Goal: Check status: Check status

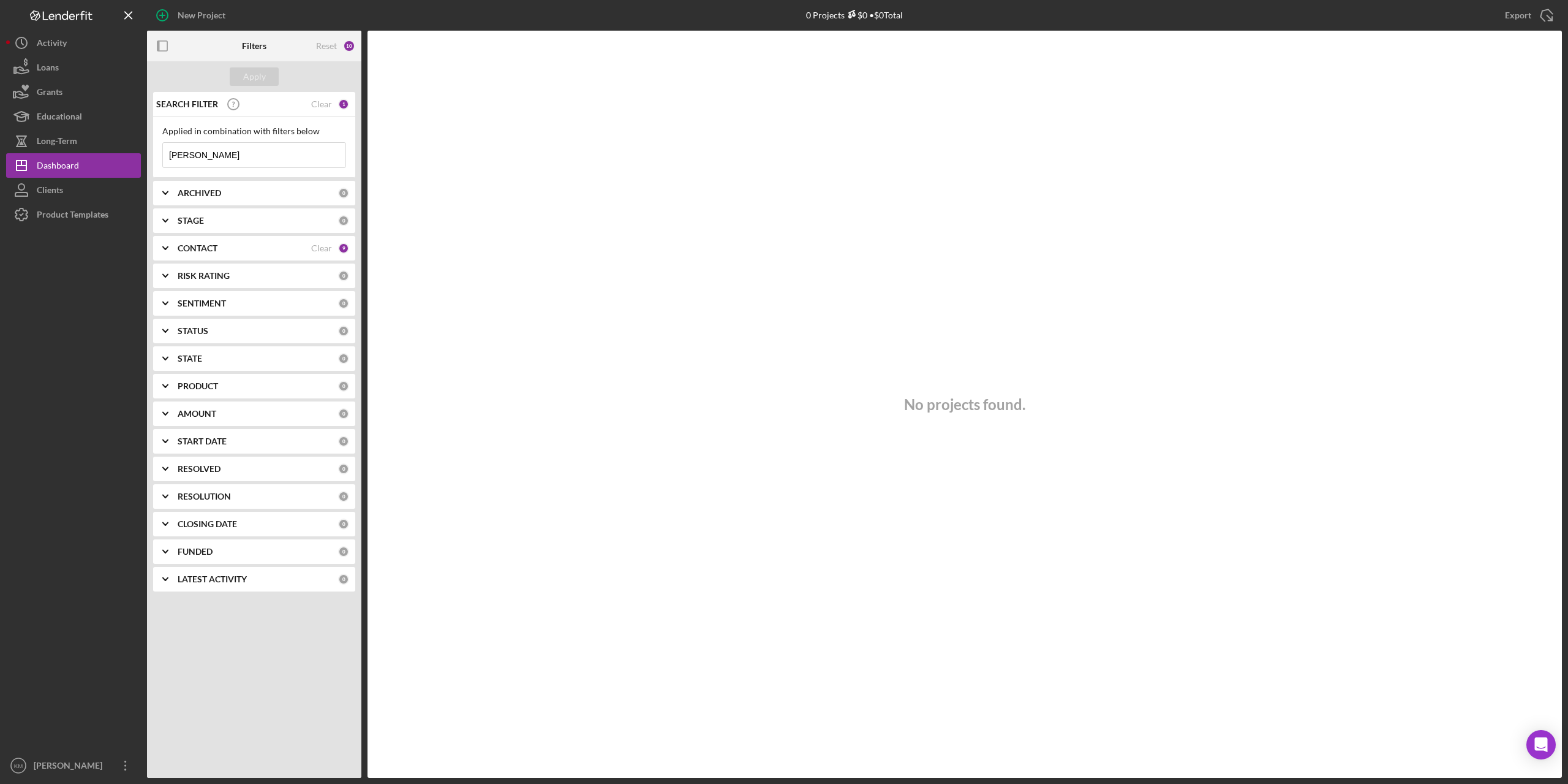
click at [216, 158] on input "[PERSON_NAME]" at bounding box center [254, 155] width 182 height 25
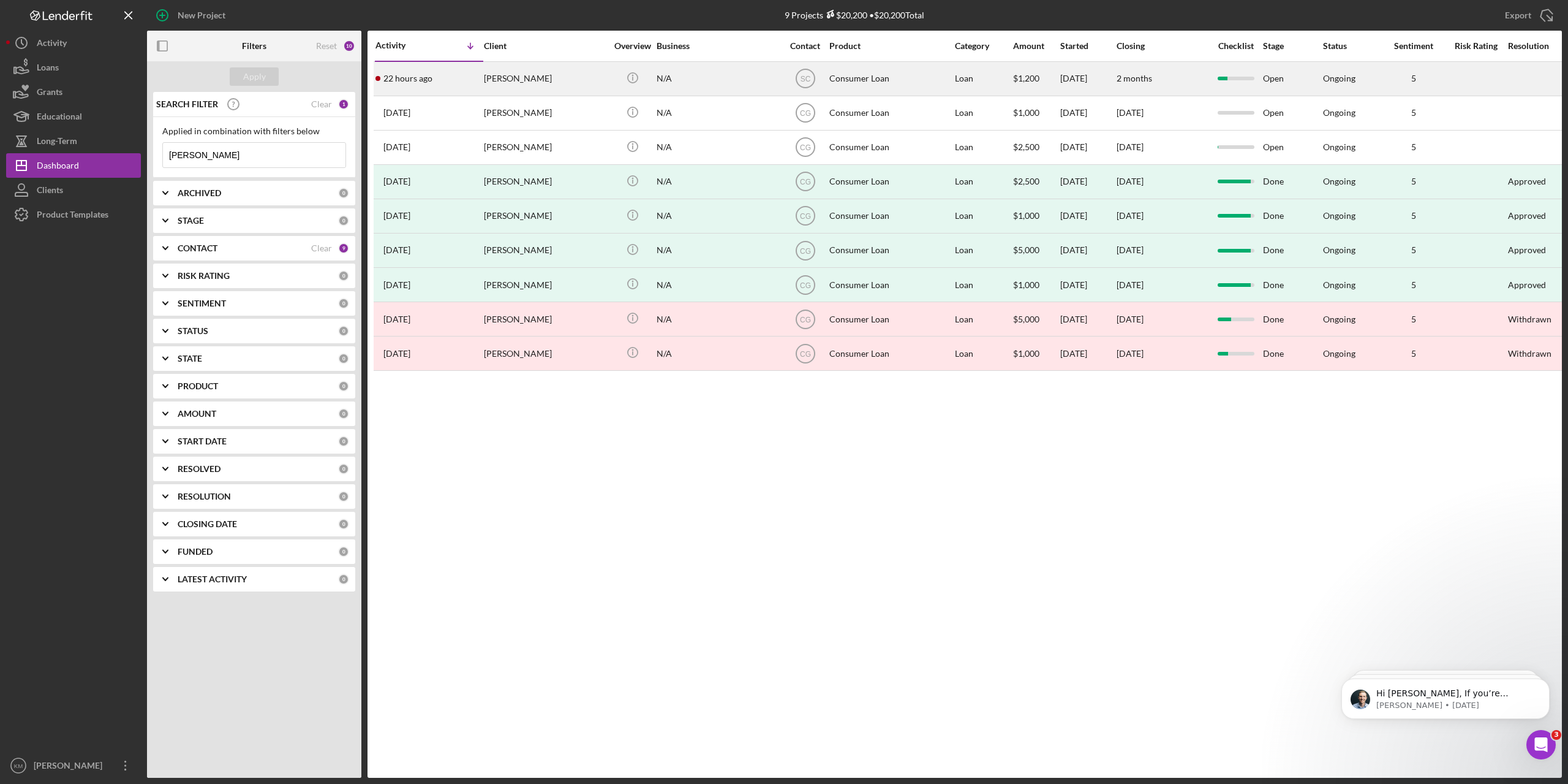
type input "[PERSON_NAME]"
click at [503, 80] on div "[PERSON_NAME]" at bounding box center [545, 79] width 122 height 32
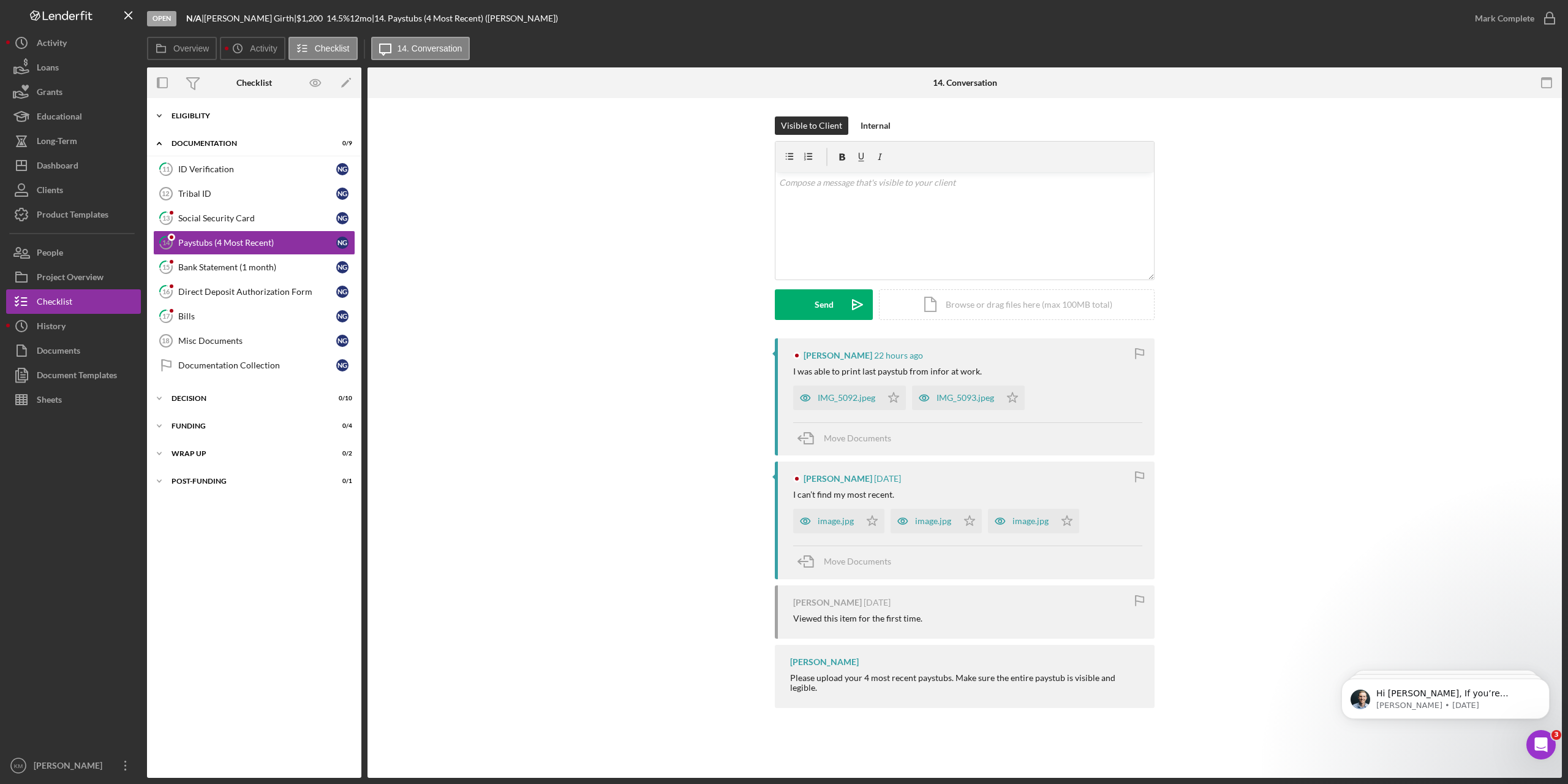
click at [156, 111] on icon "Icon/Expander" at bounding box center [159, 116] width 25 height 25
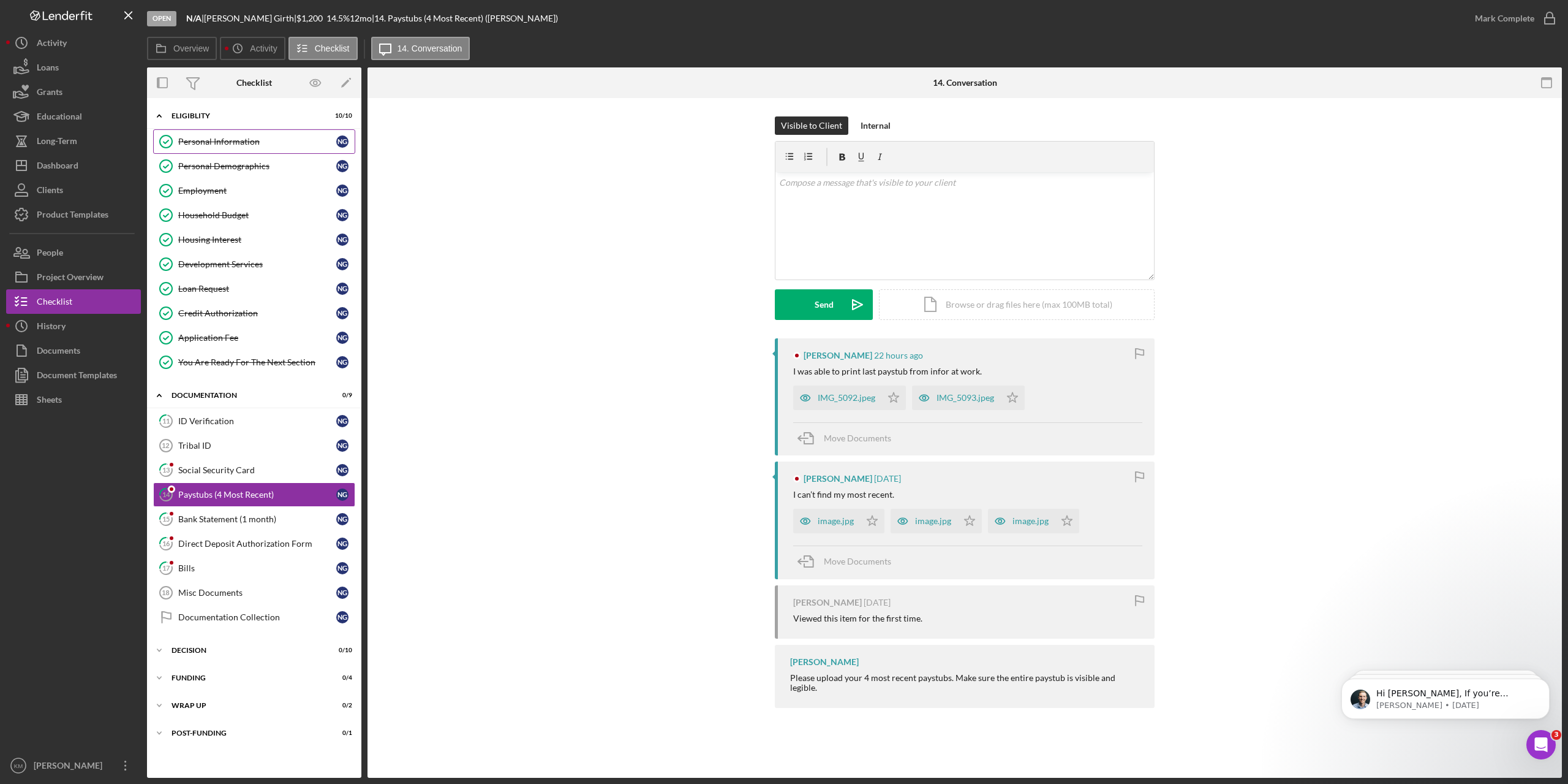
click at [203, 142] on div "Personal Information" at bounding box center [257, 141] width 158 height 10
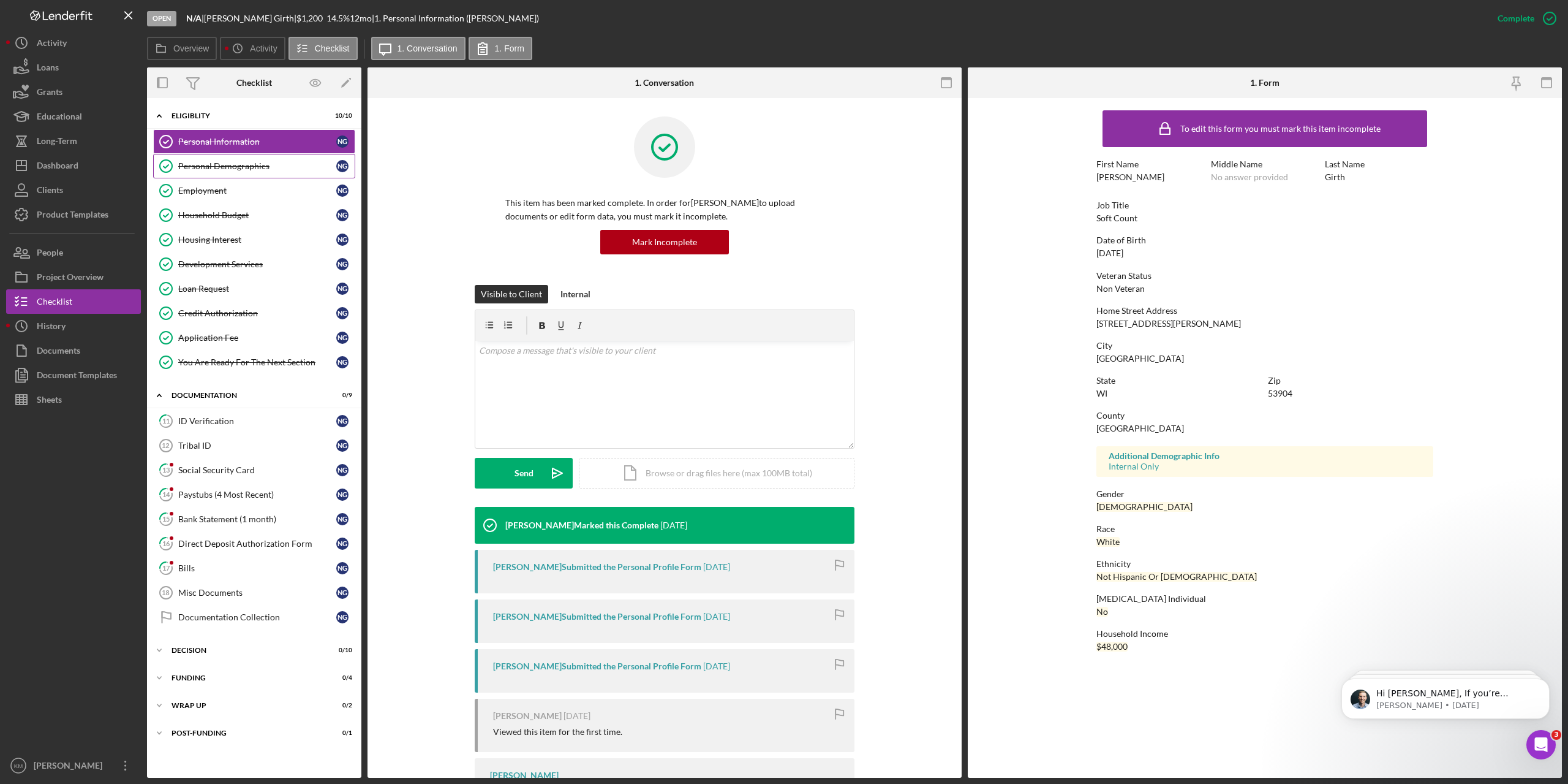
click at [248, 168] on div "Personal Demographics" at bounding box center [257, 166] width 158 height 10
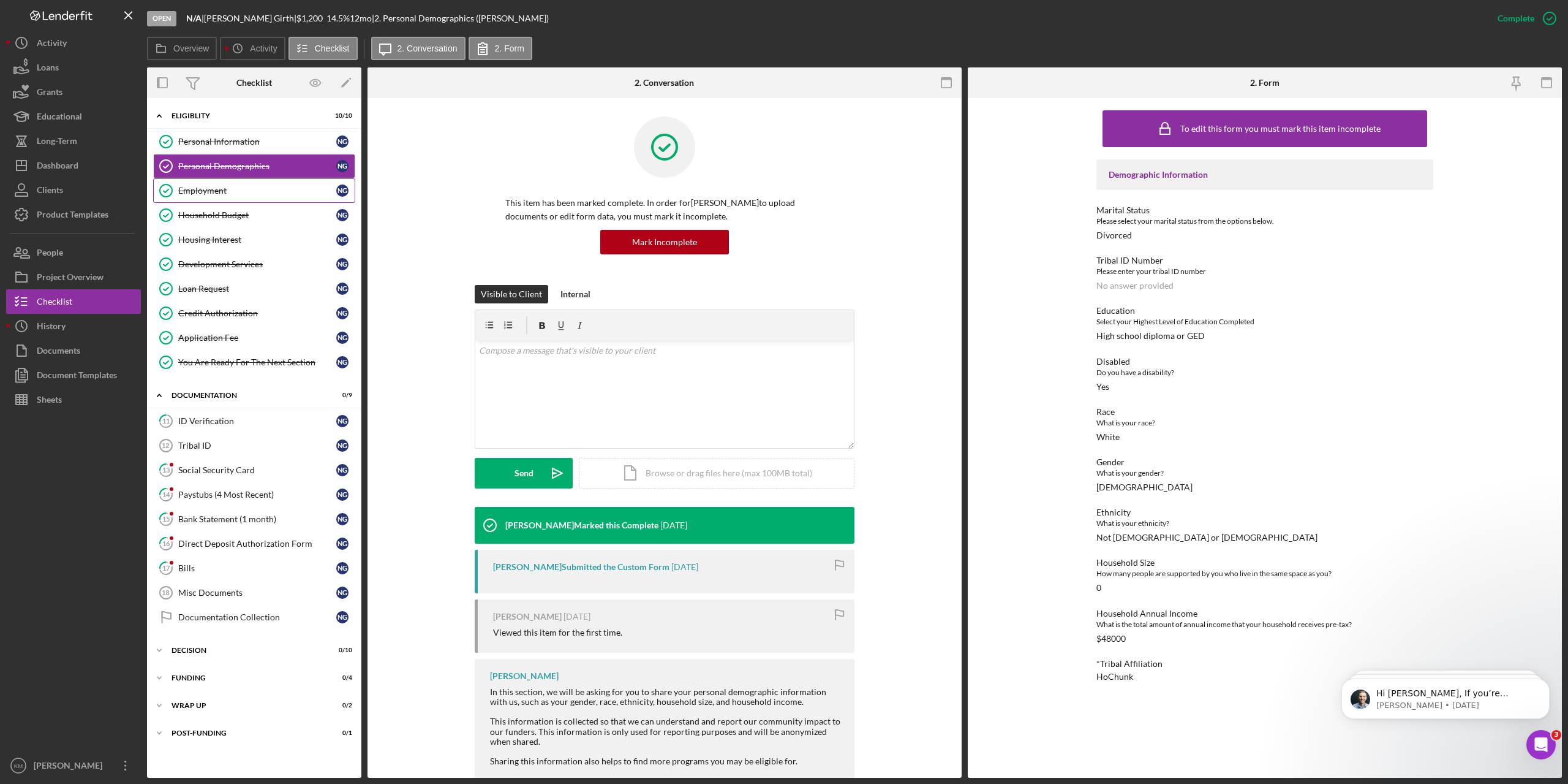
click at [236, 194] on div "Employment" at bounding box center [257, 190] width 158 height 10
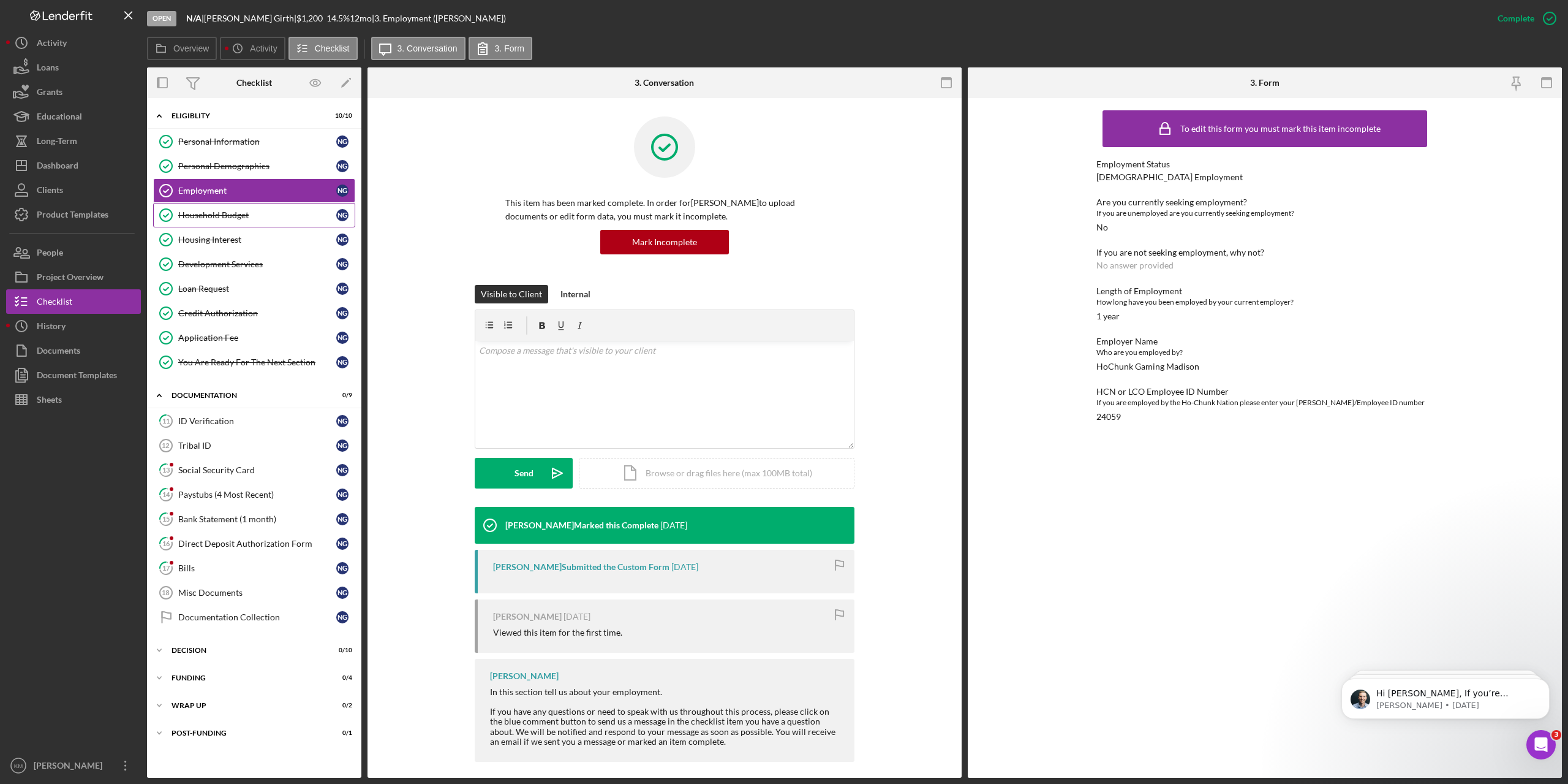
click at [232, 219] on div "Household Budget" at bounding box center [257, 215] width 158 height 10
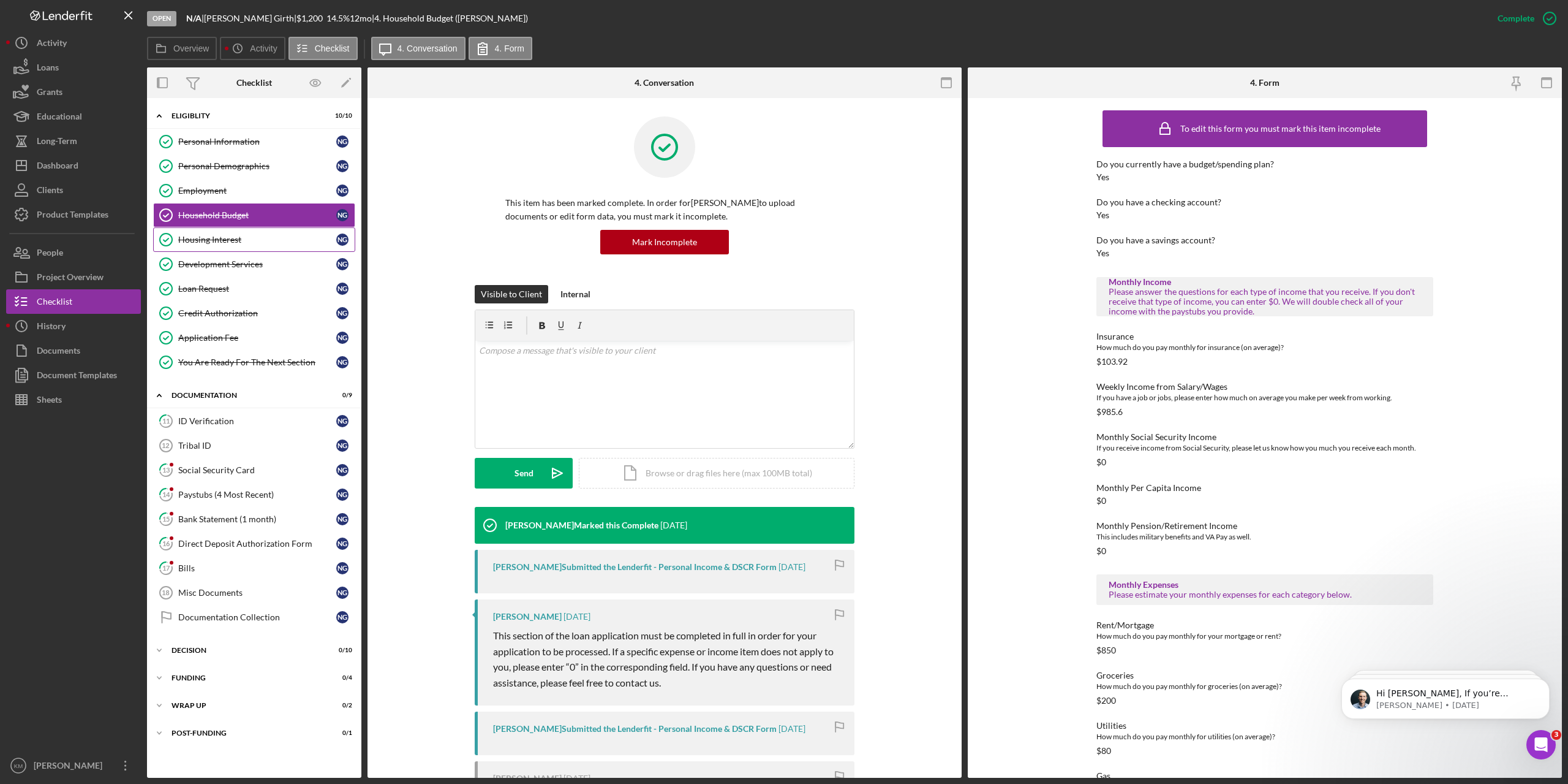
click at [228, 240] on div "Housing Interest" at bounding box center [257, 240] width 158 height 10
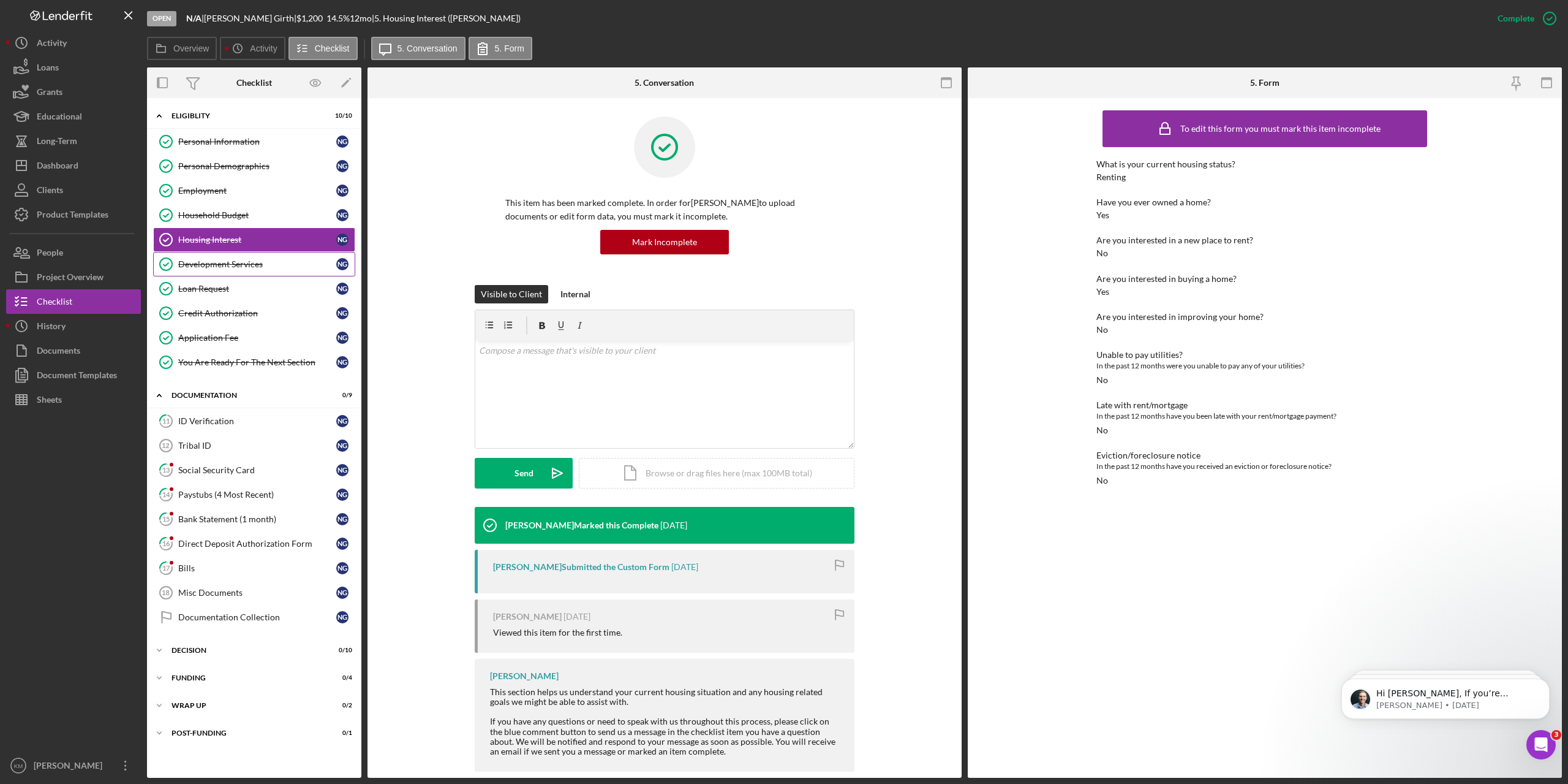
click at [227, 261] on div "Development Services" at bounding box center [257, 263] width 158 height 10
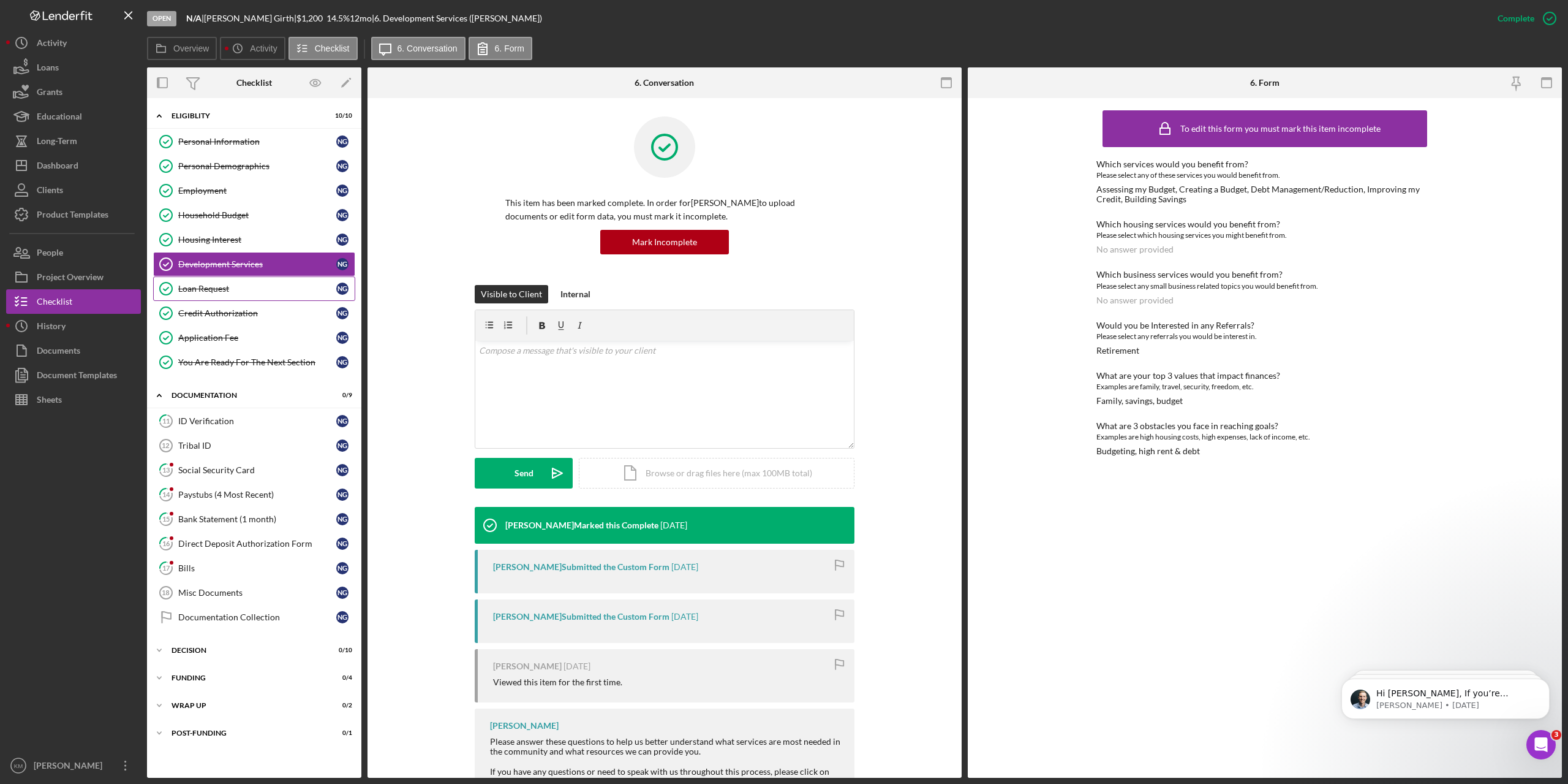
click at [223, 287] on div "Loan Request" at bounding box center [257, 288] width 158 height 10
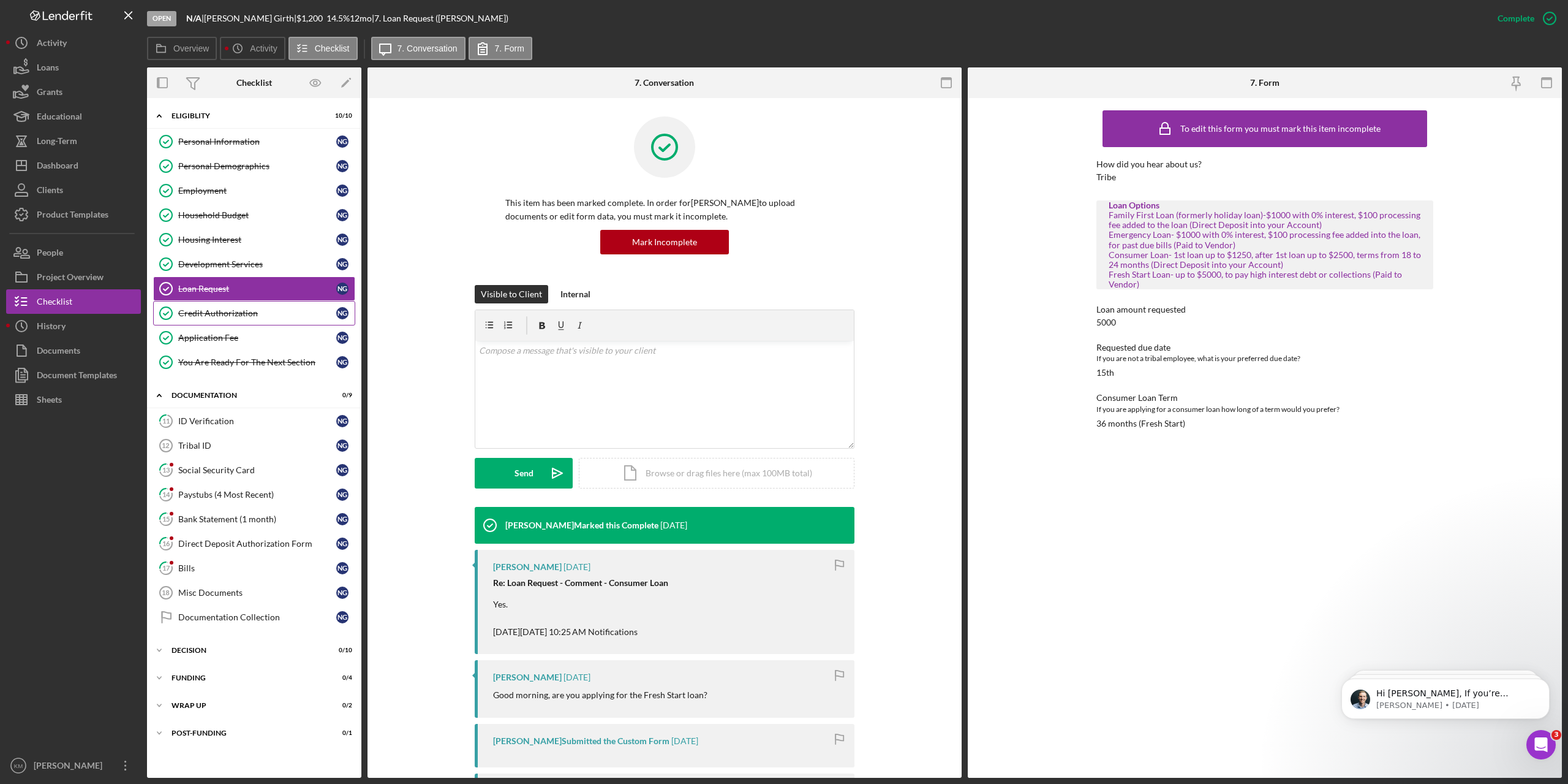
click at [221, 316] on div "Credit Authorization" at bounding box center [257, 313] width 158 height 10
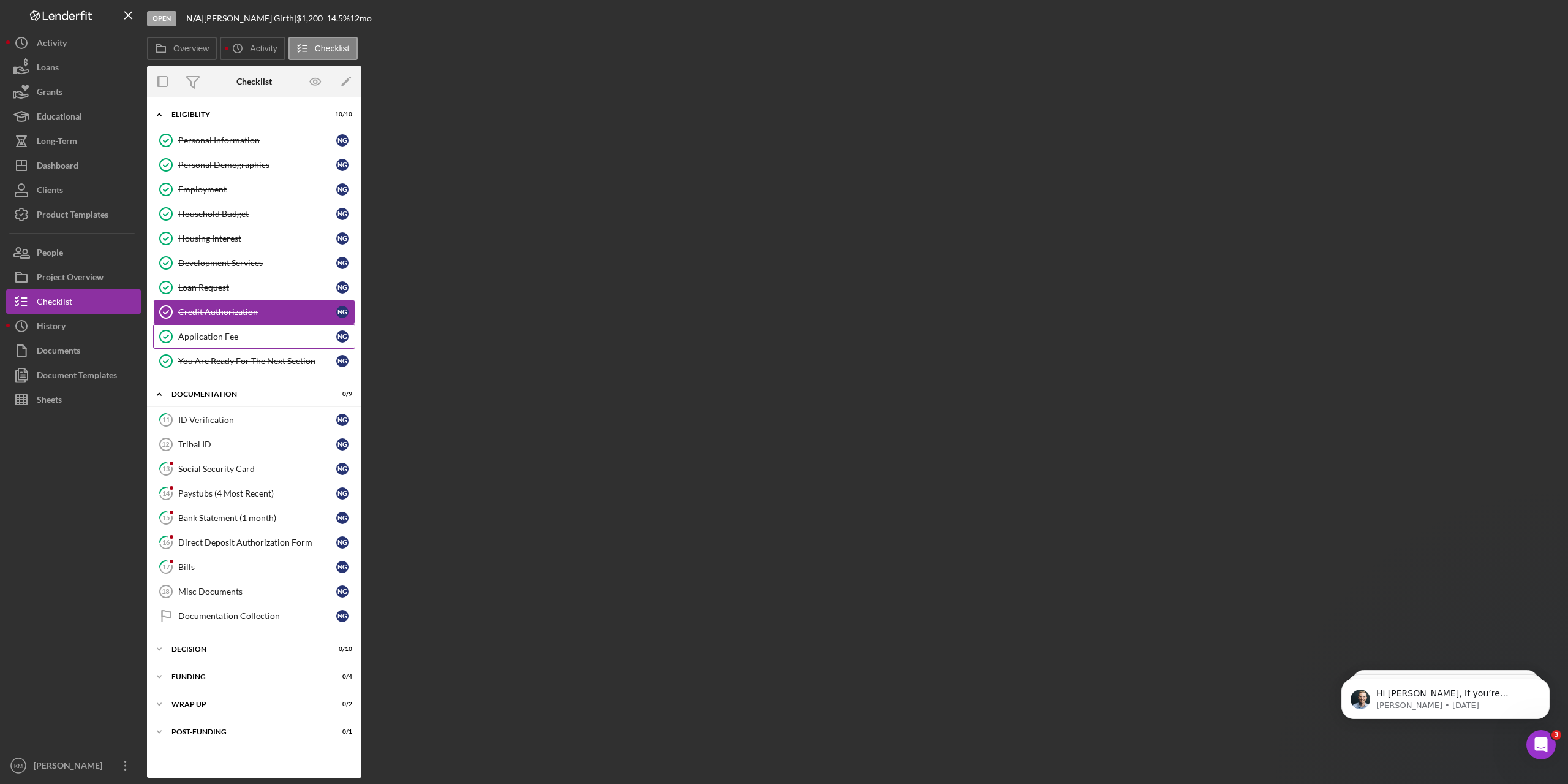
click at [223, 336] on div "Application Fee" at bounding box center [257, 336] width 158 height 10
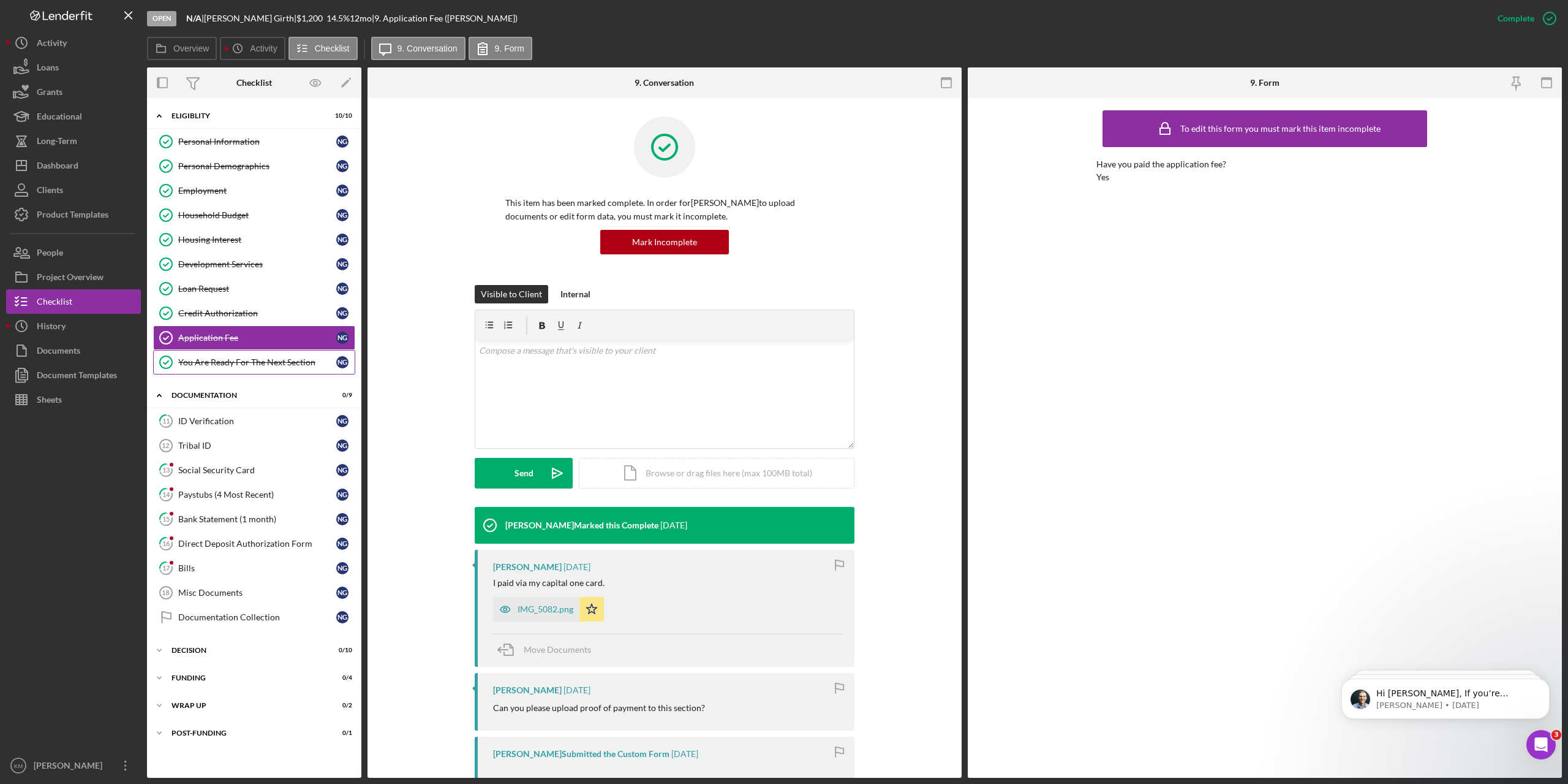
click at [225, 357] on div "You Are Ready For The Next Section" at bounding box center [257, 362] width 158 height 10
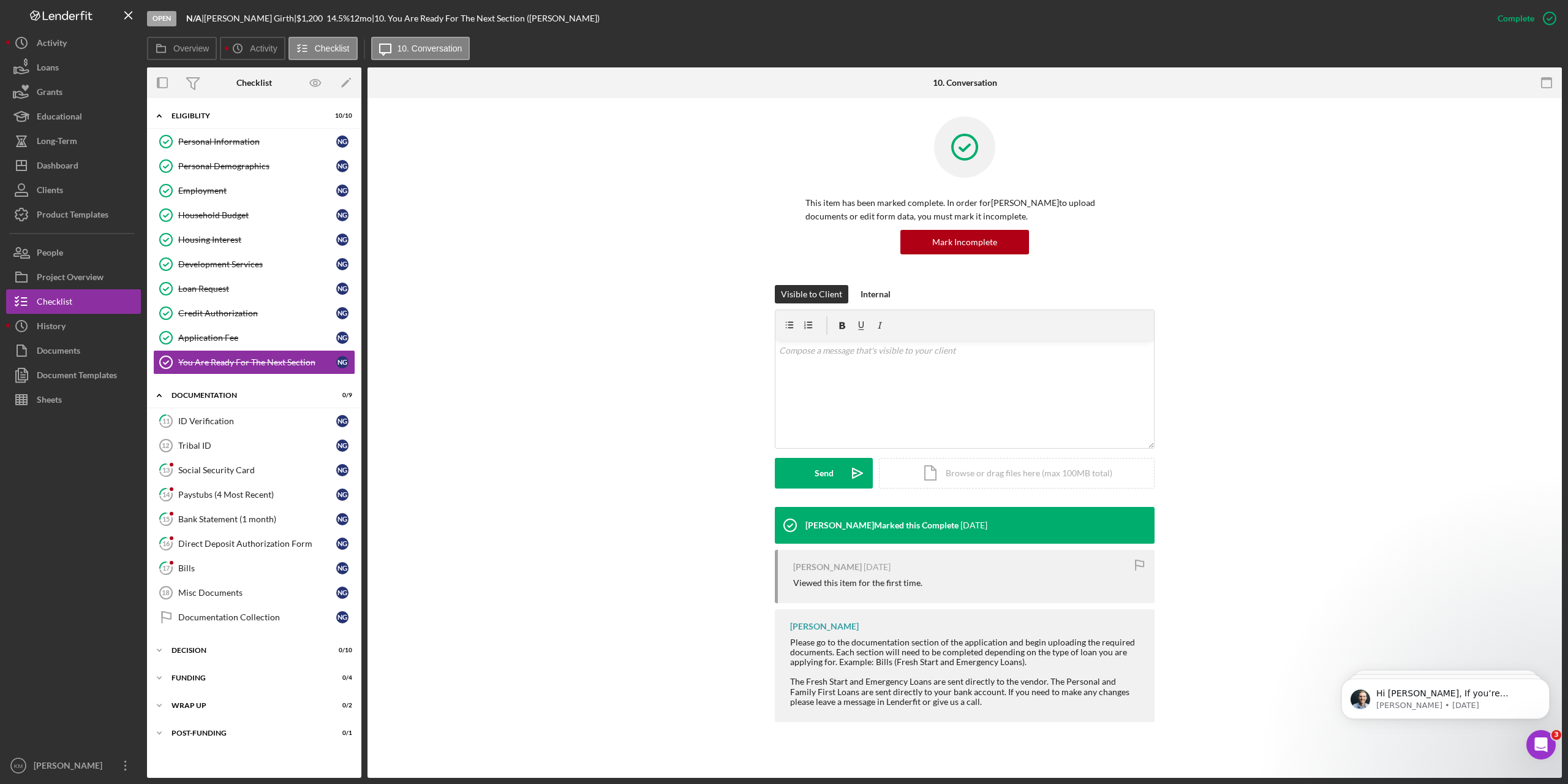
click at [72, 477] on div at bounding box center [73, 582] width 135 height 341
